Goal: Task Accomplishment & Management: Complete application form

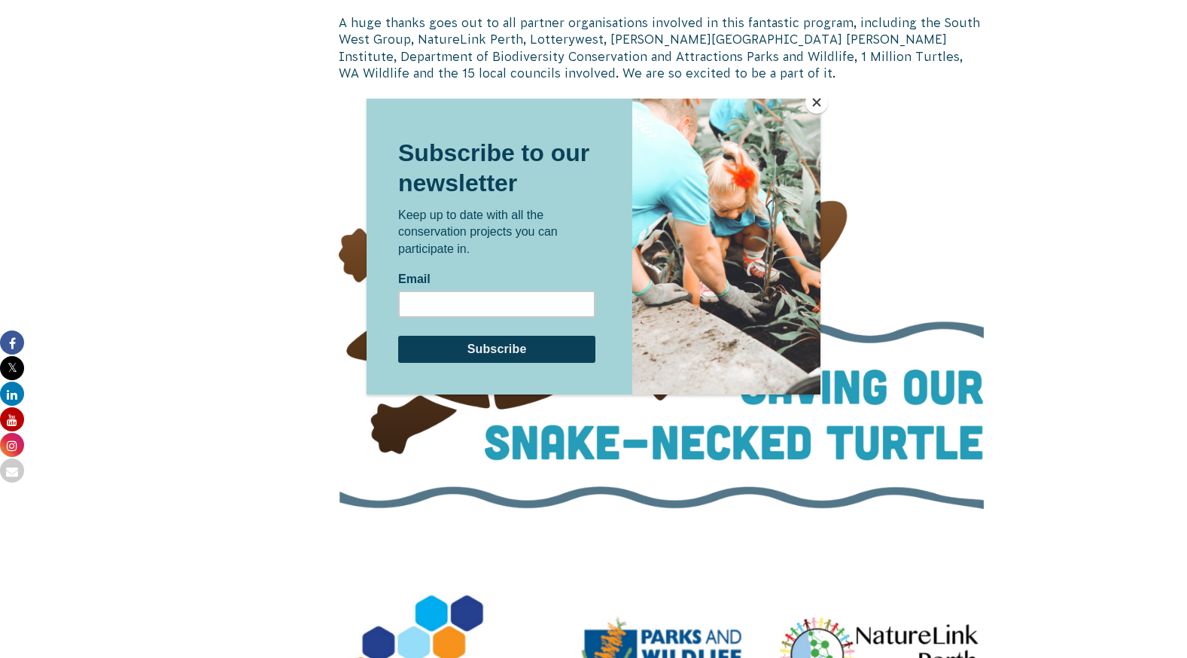
scroll to position [3162, 0]
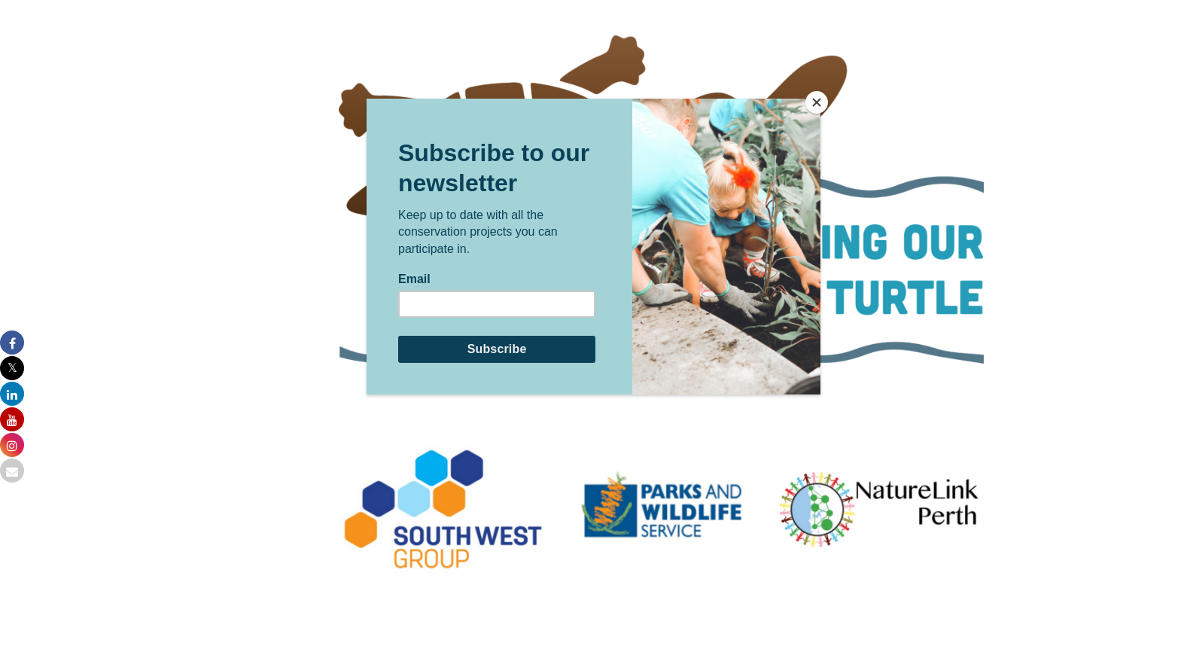
click at [810, 110] on button "Close" at bounding box center [816, 102] width 23 height 23
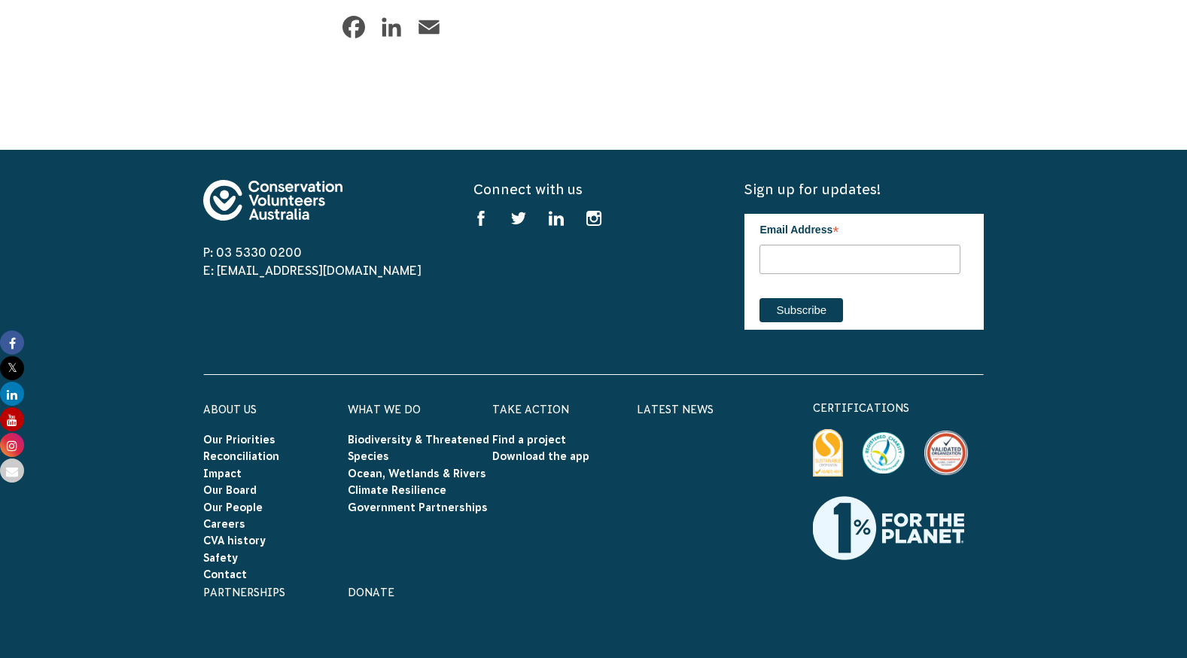
scroll to position [4919, 0]
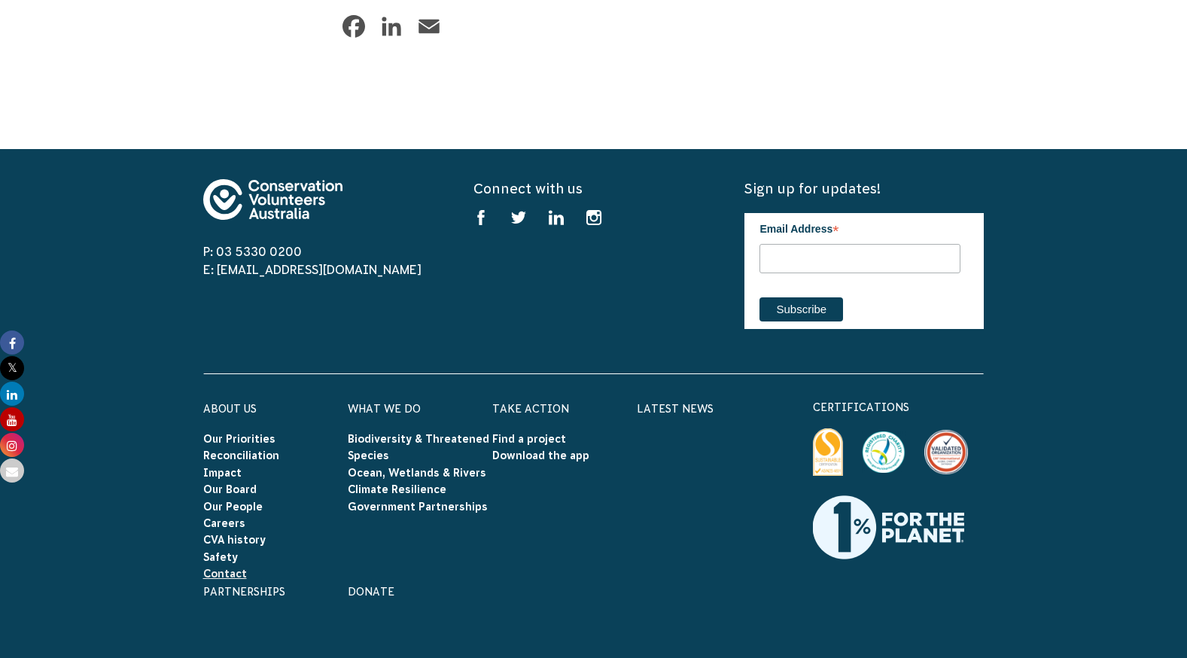
click at [226, 568] on link "Contact" at bounding box center [225, 574] width 44 height 12
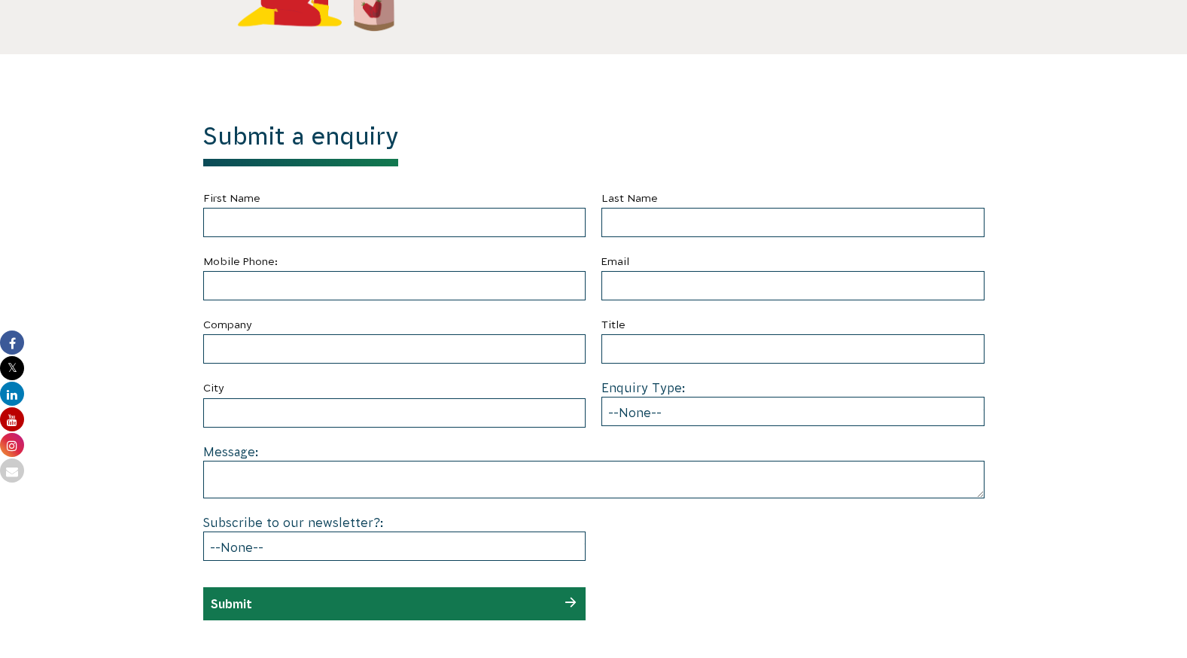
scroll to position [491, 0]
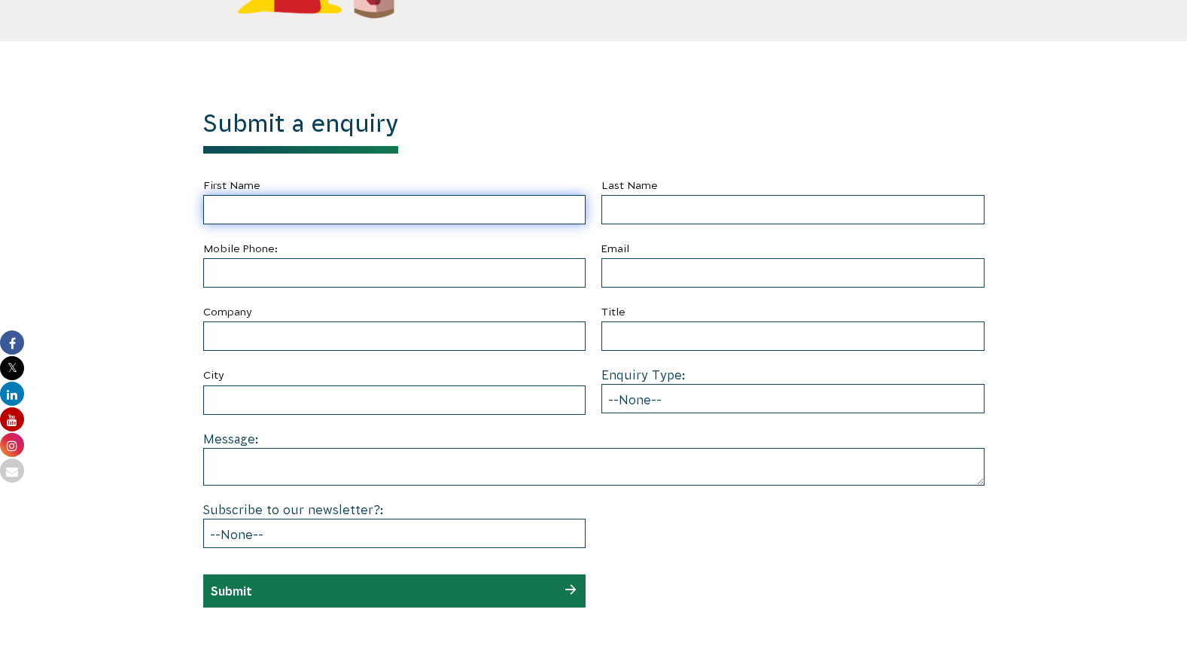
click at [356, 212] on input "First Name" at bounding box center [394, 209] width 383 height 29
type input "Jennette-Marie"
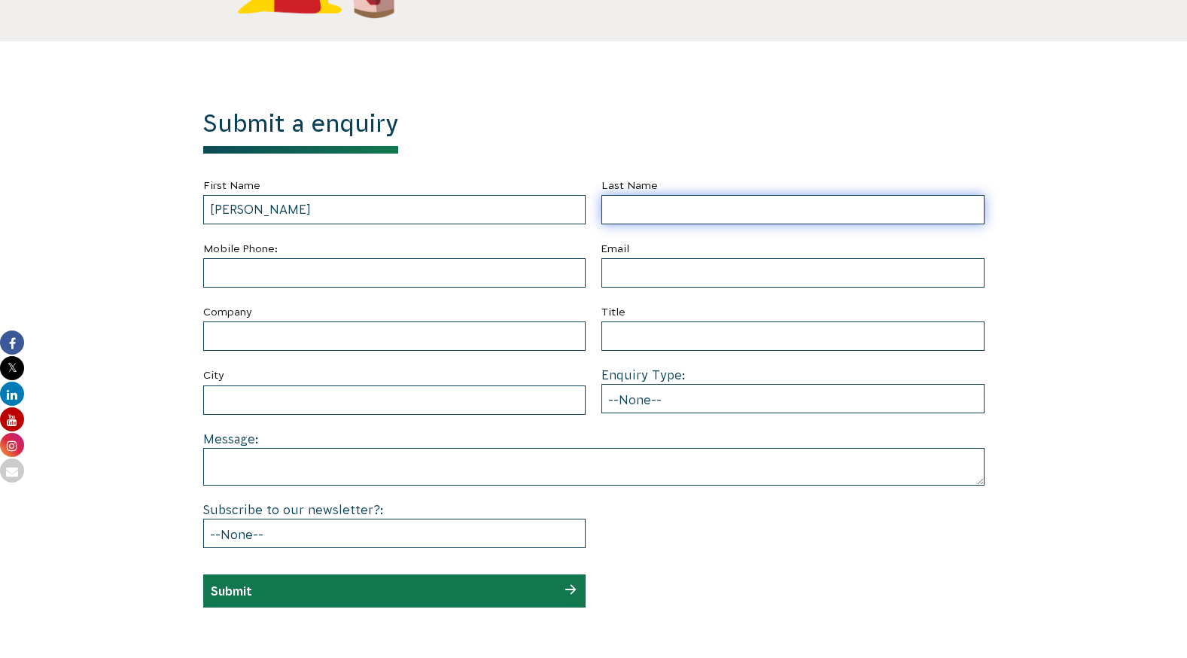
type input "Payne"
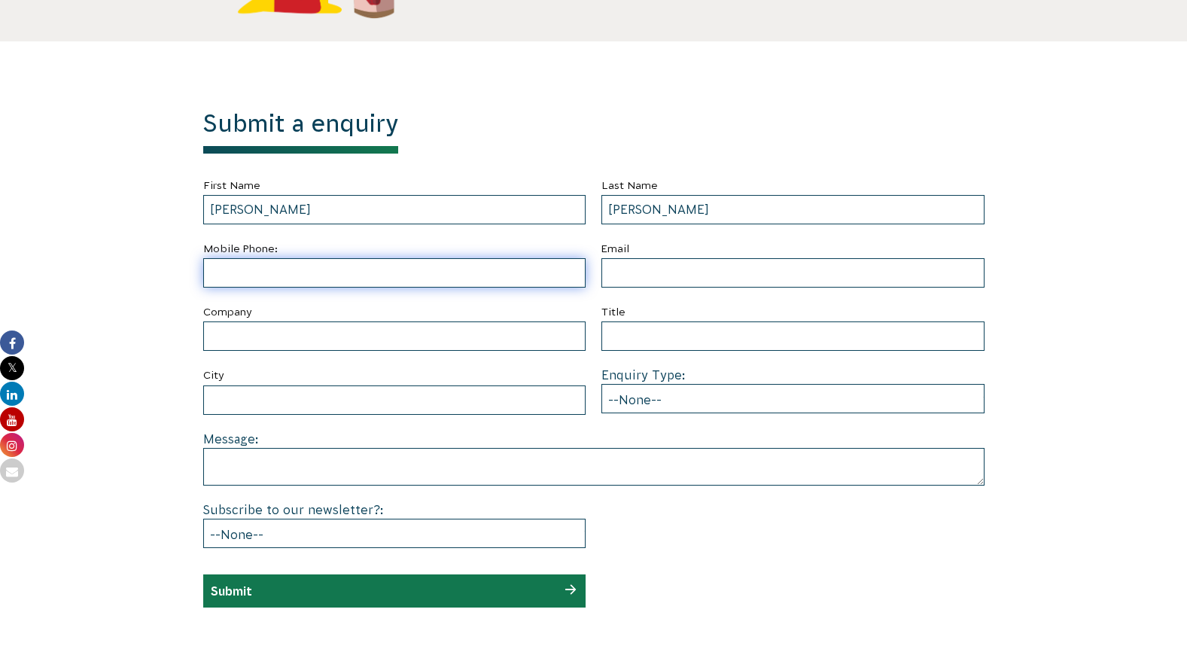
type input "0400930326"
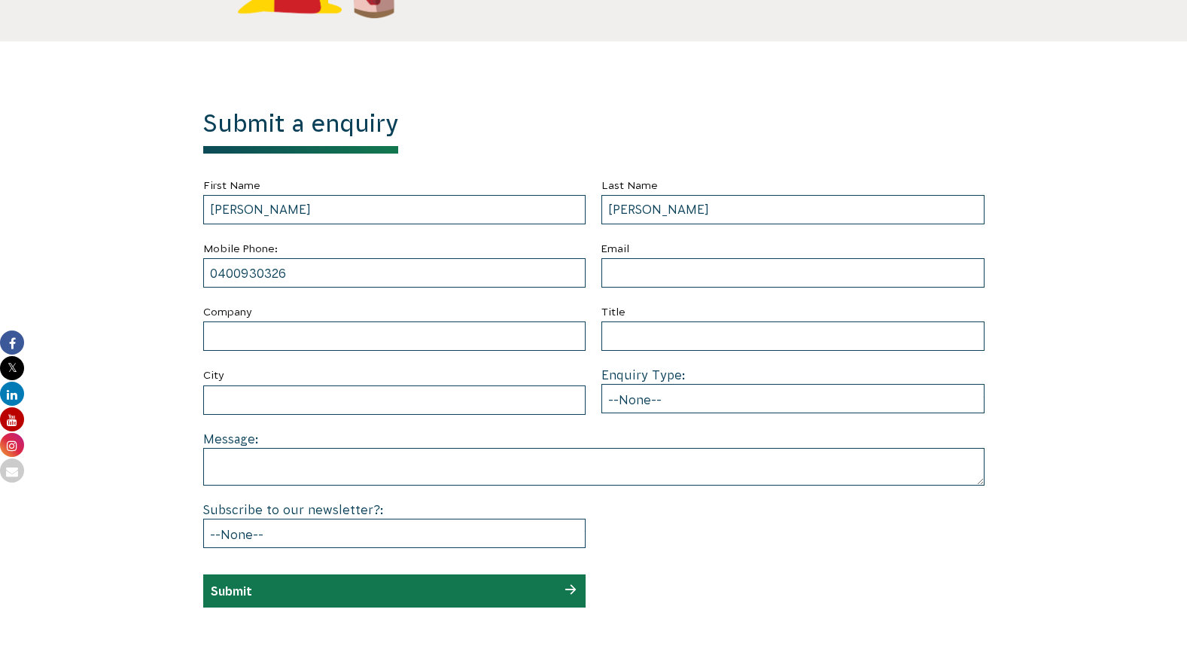
type input "jmpayne83@yahoo.com.au"
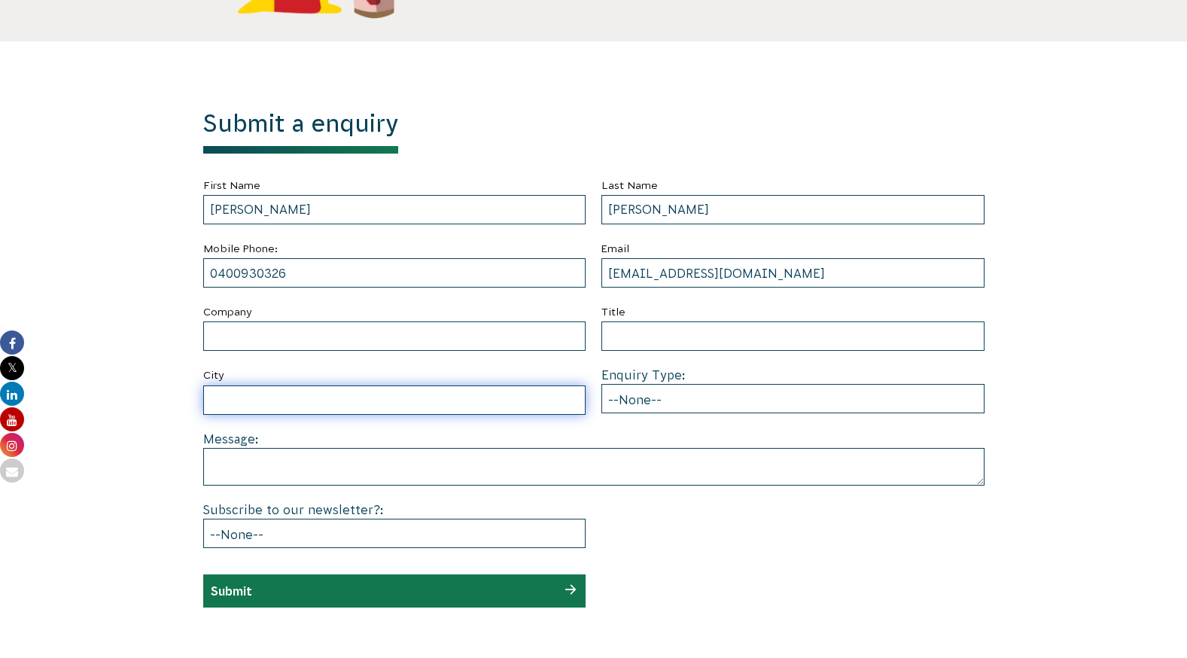
type input "Wanneroo"
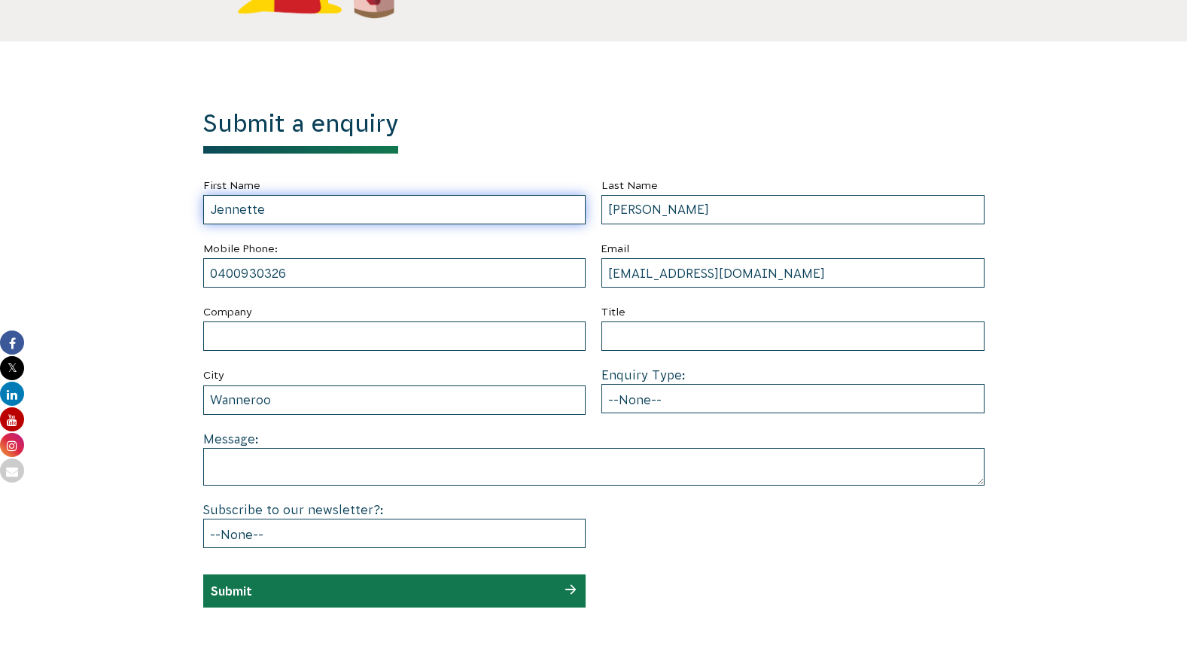
type input "Jennette"
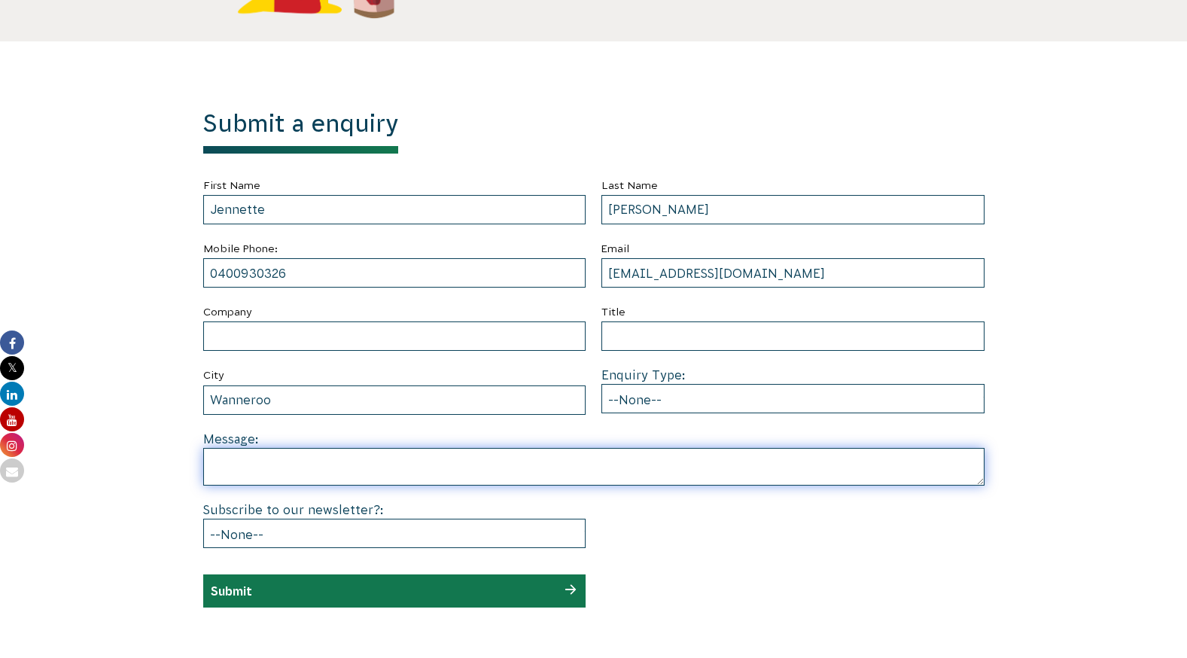
click at [269, 468] on textarea at bounding box center [593, 467] width 781 height 38
